Goal: Task Accomplishment & Management: Use online tool/utility

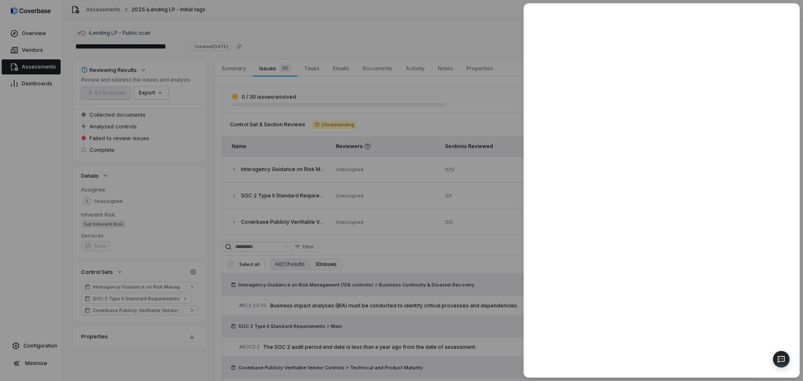
click at [459, 341] on div at bounding box center [401, 190] width 803 height 381
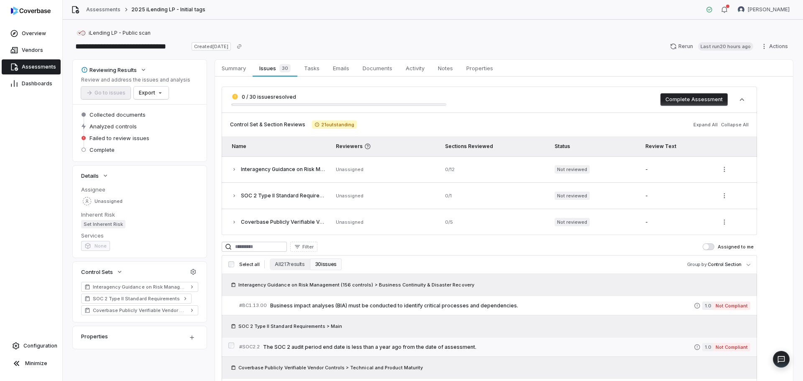
click at [419, 343] on div "# SOC2.2 The SOC 2 audit period end date is less than a year ago from the date …" at bounding box center [466, 347] width 455 height 9
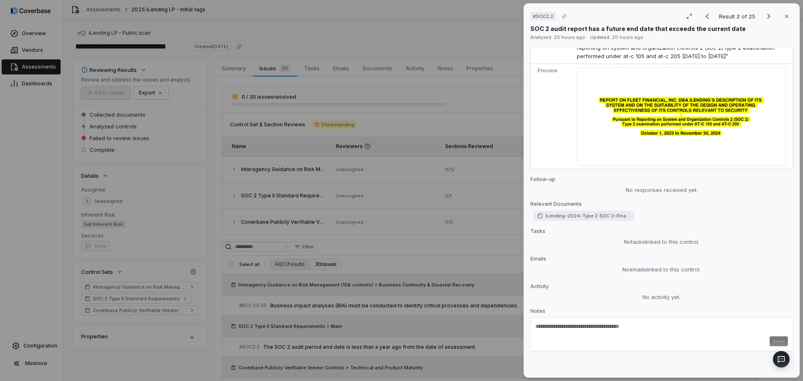
scroll to position [386, 0]
drag, startPoint x: 551, startPoint y: 173, endPoint x: 653, endPoint y: 199, distance: 105.0
click at [551, 176] on p "Follow-up" at bounding box center [662, 181] width 263 height 10
drag, startPoint x: 630, startPoint y: 231, endPoint x: 557, endPoint y: 231, distance: 72.8
click at [630, 232] on p "Tasks" at bounding box center [662, 233] width 263 height 10
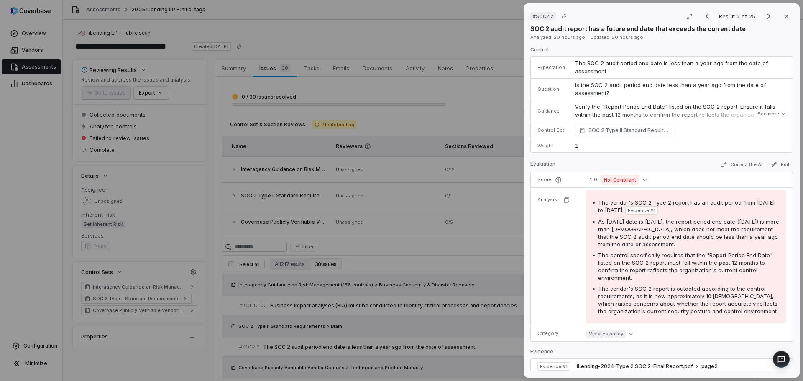
scroll to position [0, 0]
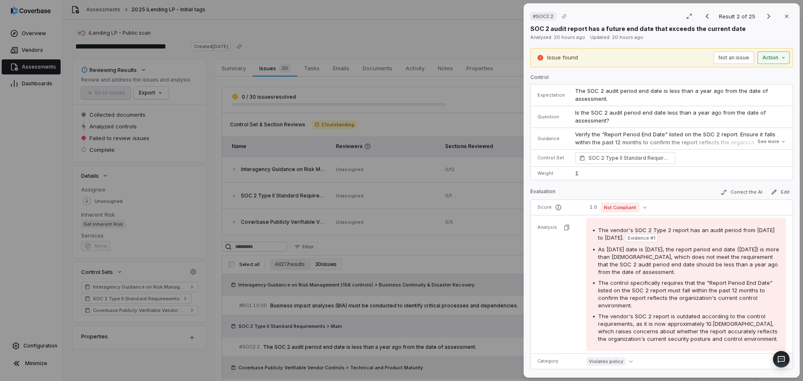
click at [771, 59] on div "# SOC2.2 Result 2 of 25 Close SOC 2 audit report has a future end date that exc…" at bounding box center [401, 190] width 803 height 381
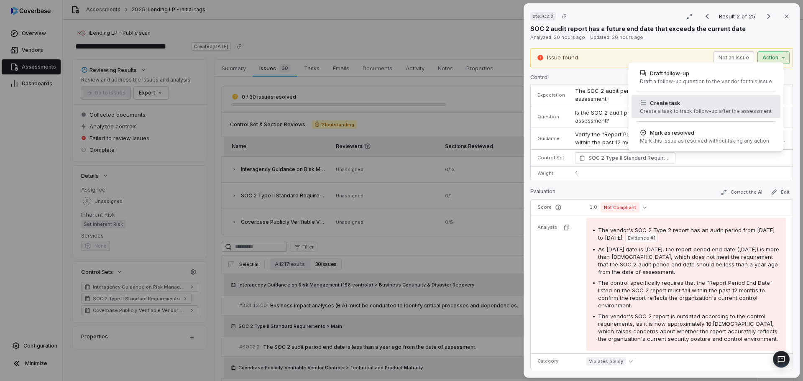
click at [691, 110] on div "Create a task to track follow-up after the assessment" at bounding box center [706, 111] width 132 height 7
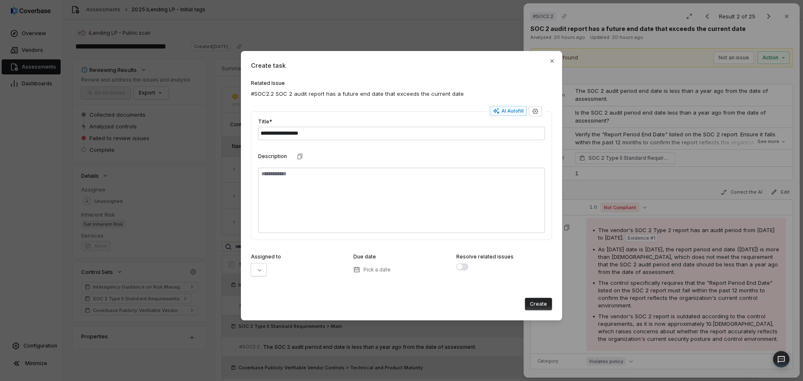
type input "**********"
click at [542, 306] on button "Create" at bounding box center [538, 304] width 27 height 13
type textarea "*"
